Goal: Check status: Check status

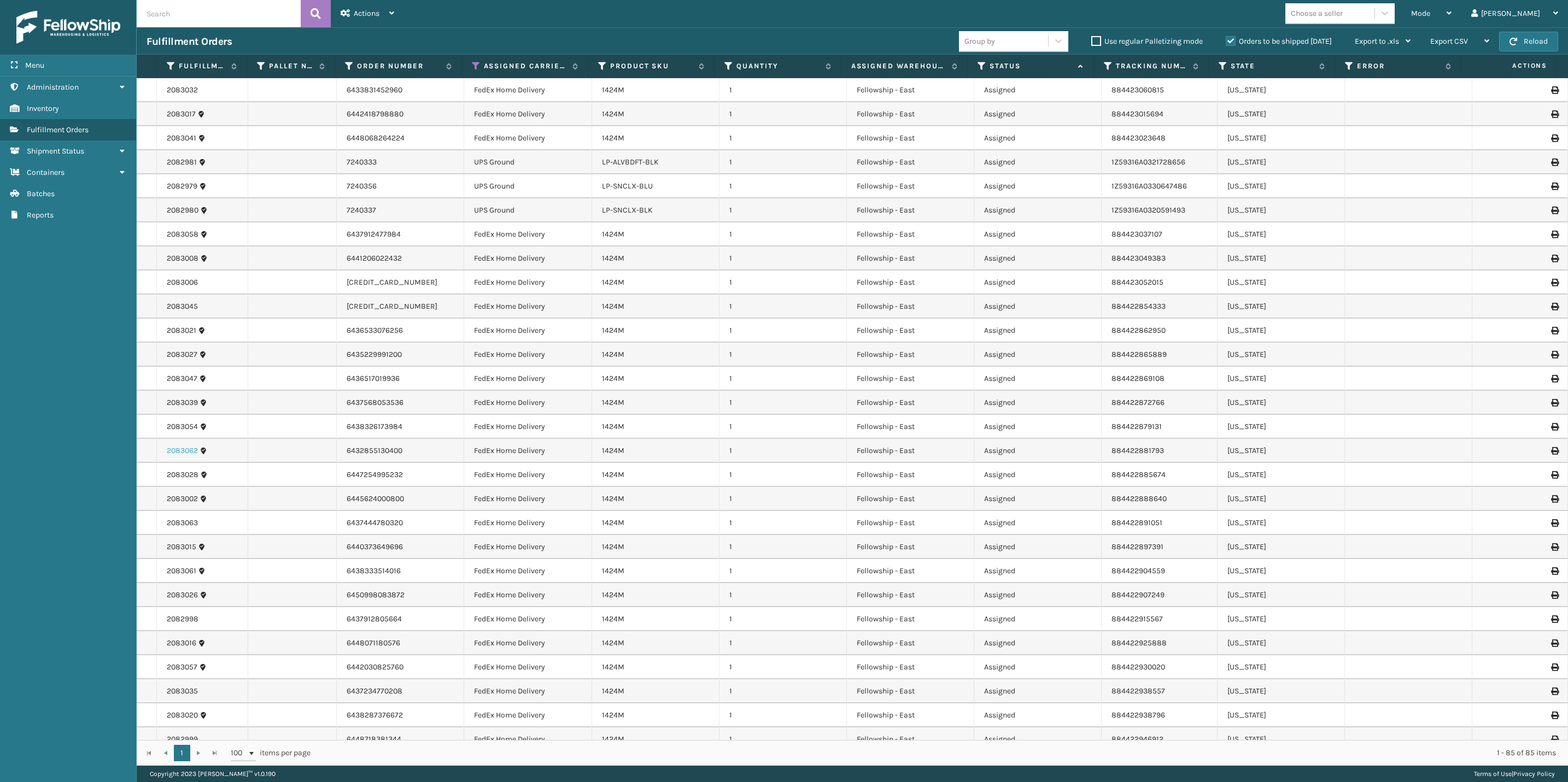
click at [183, 454] on link "2083062" at bounding box center [182, 450] width 31 height 11
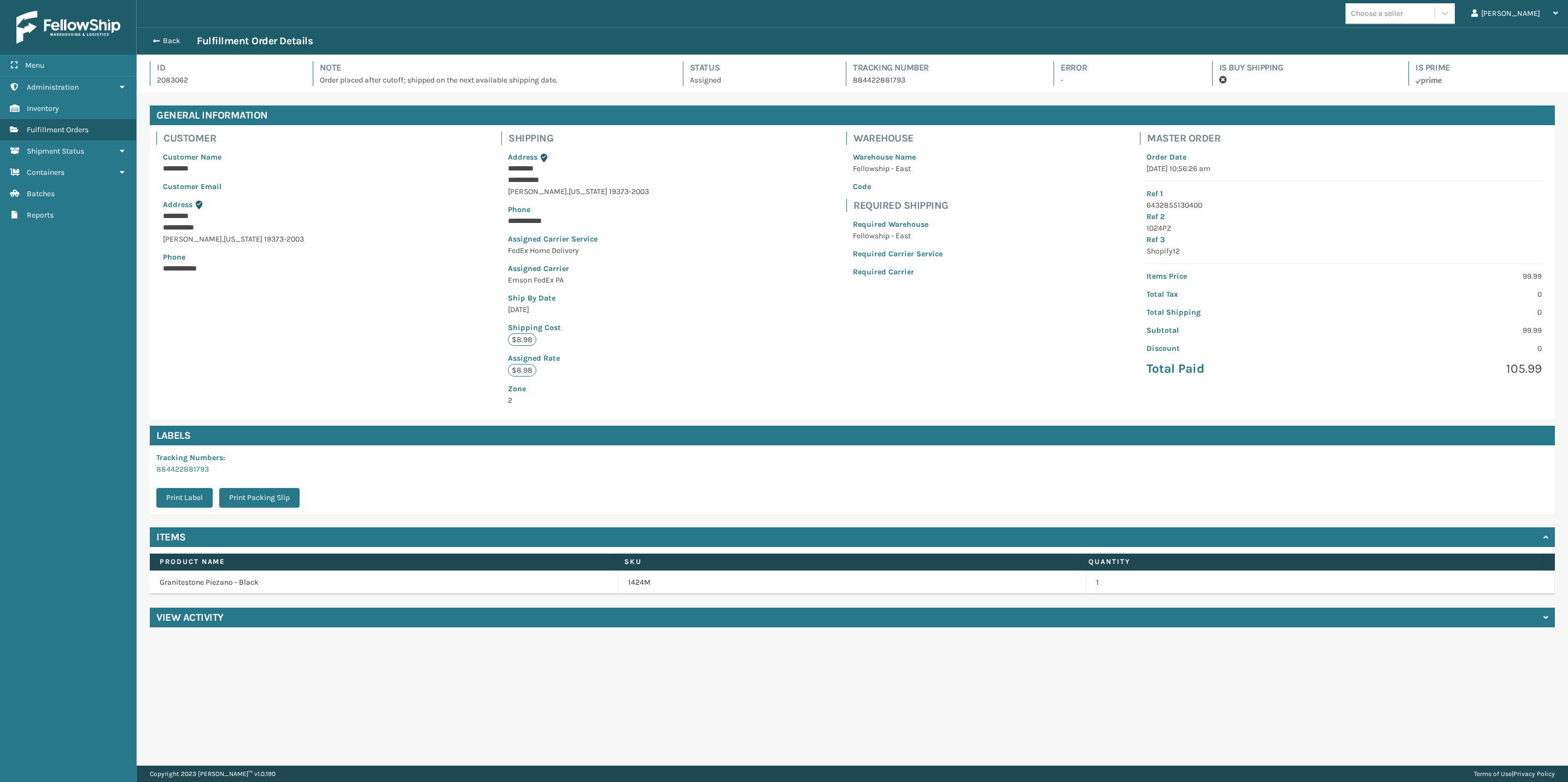
scroll to position [26, 1431]
click at [165, 618] on h4 "View Activity" at bounding box center [190, 617] width 68 height 14
click at [153, 30] on div "Back Fulfillment Order Details" at bounding box center [852, 41] width 1431 height 27
click at [155, 40] on span "button" at bounding box center [155, 41] width 7 height 8
